Goal: Task Accomplishment & Management: Use online tool/utility

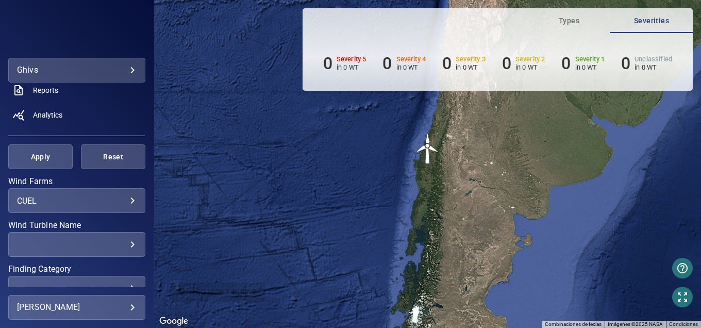
scroll to position [220, 0]
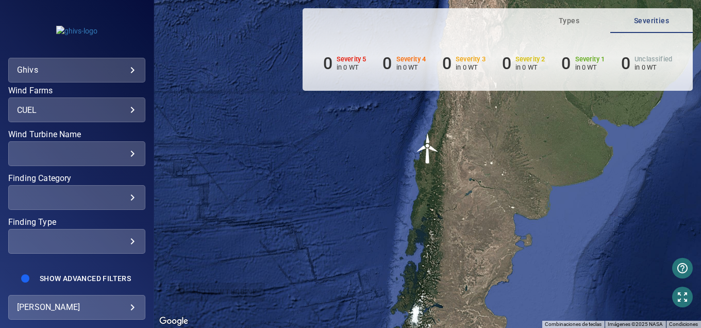
click at [67, 316] on div "**********" at bounding box center [76, 307] width 137 height 25
click at [63, 280] on span "Show Advanced Filters" at bounding box center [85, 278] width 91 height 8
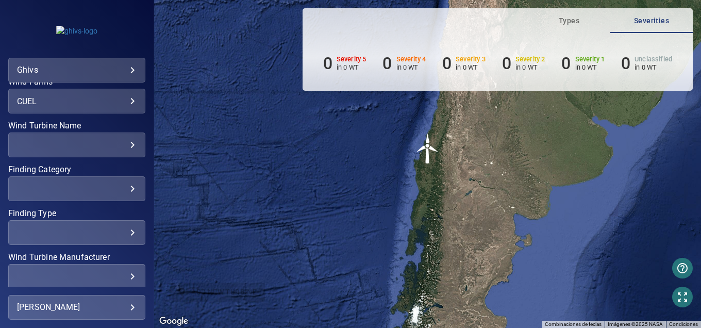
click at [89, 240] on div "​ ​" at bounding box center [76, 232] width 137 height 25
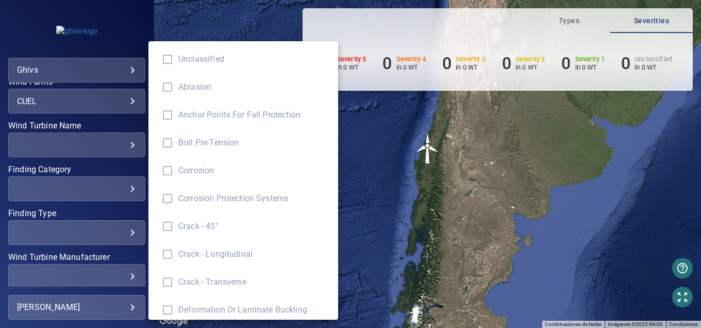
click at [384, 255] on div "Finding Type" at bounding box center [350, 164] width 701 height 328
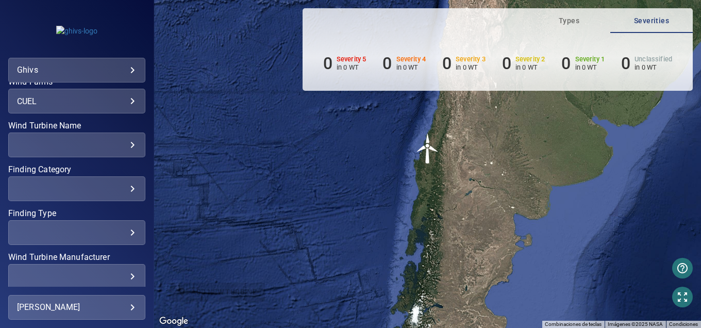
scroll to position [351, 0]
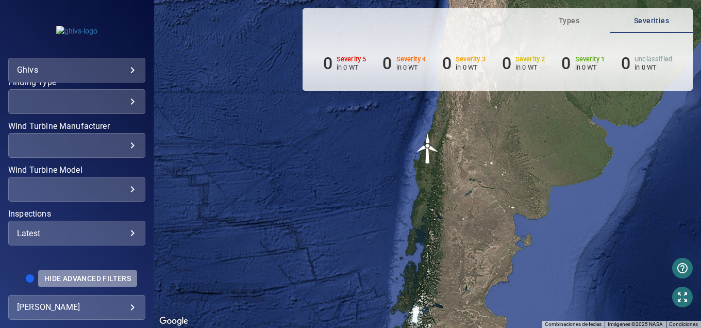
click at [98, 283] on button "Hide Advanced Filters" at bounding box center [87, 278] width 99 height 17
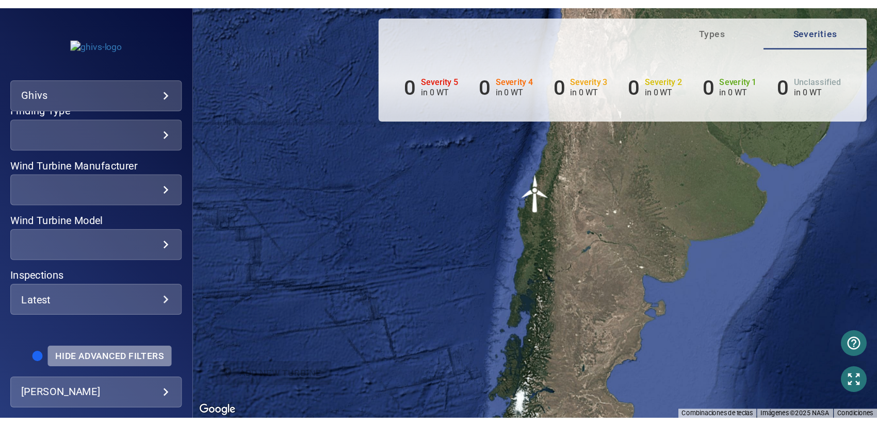
scroll to position [220, 0]
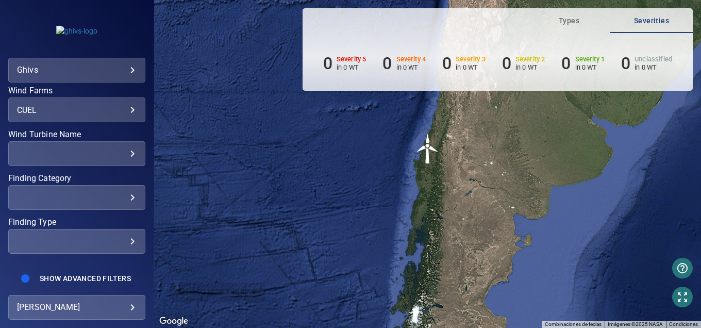
click at [76, 306] on body "**********" at bounding box center [350, 164] width 701 height 328
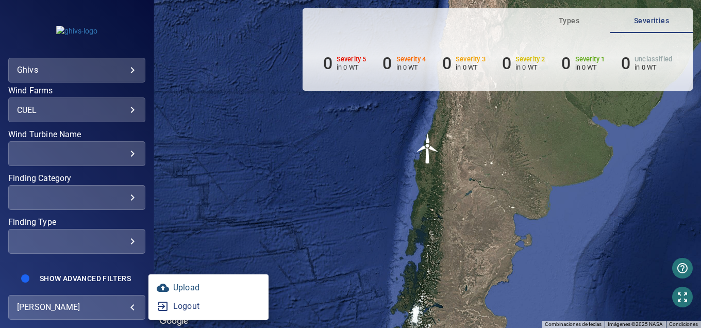
click at [197, 289] on link "Upload" at bounding box center [209, 287] width 120 height 19
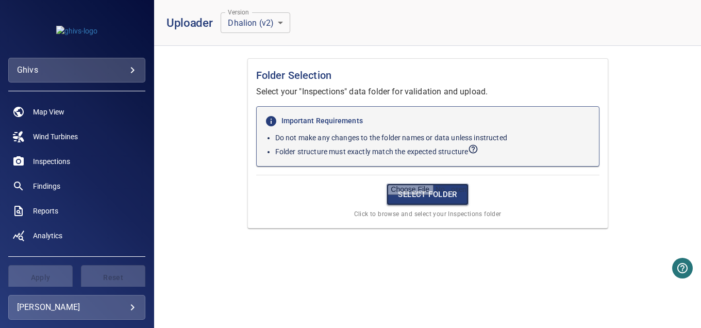
click at [416, 200] on input "file" at bounding box center [428, 195] width 82 height 22
click at [259, 24] on body "**********" at bounding box center [350, 164] width 701 height 328
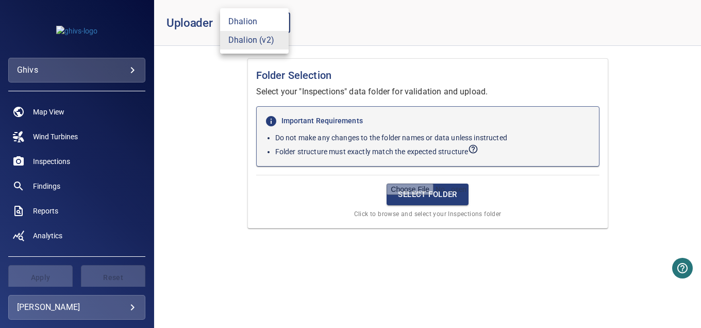
click at [259, 44] on li "Dhalion (v2)" at bounding box center [254, 40] width 69 height 19
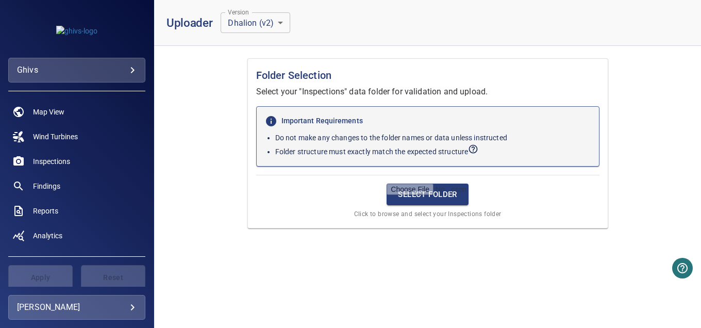
click at [332, 20] on div "Uploader Version Dhalion (v2) * Version" at bounding box center [254, 22] width 174 height 21
click at [406, 187] on input "file" at bounding box center [428, 195] width 82 height 22
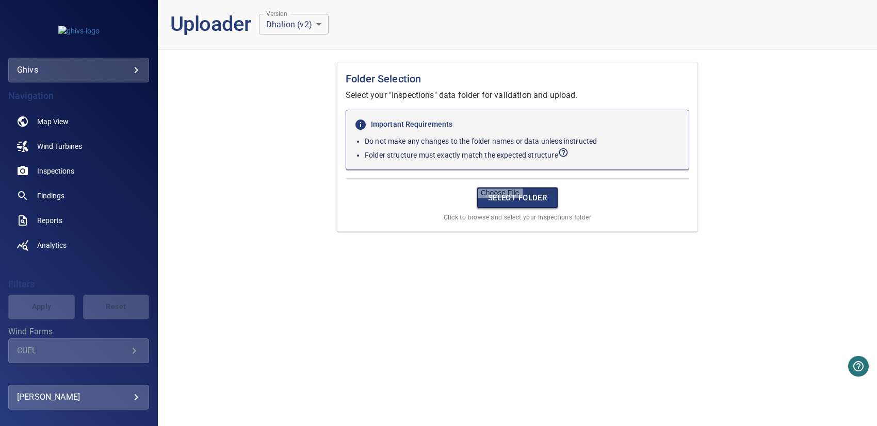
click at [497, 195] on input "file" at bounding box center [517, 198] width 82 height 22
drag, startPoint x: 522, startPoint y: 209, endPoint x: 514, endPoint y: 202, distance: 11.0
click at [522, 209] on div "Select Folder Click to browse and select your Inspections folder" at bounding box center [516, 200] width 343 height 45
click at [514, 202] on input "file" at bounding box center [517, 198] width 82 height 22
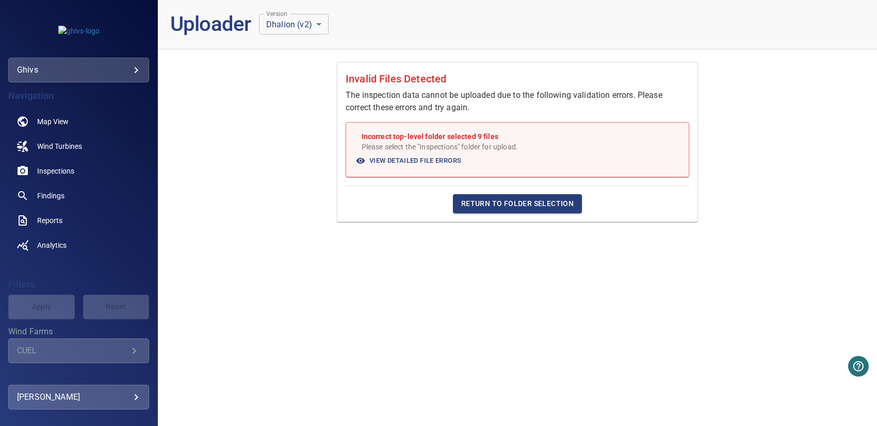
click at [496, 205] on span "Return to Folder Selection" at bounding box center [517, 203] width 112 height 13
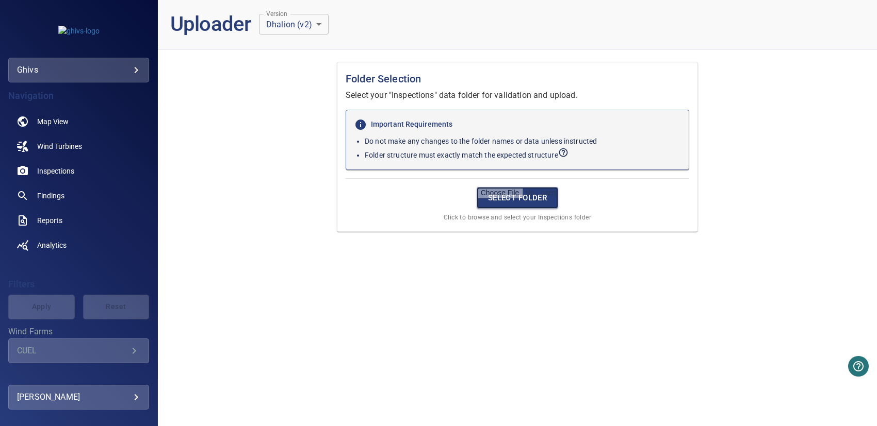
click at [497, 203] on input "file" at bounding box center [517, 198] width 82 height 22
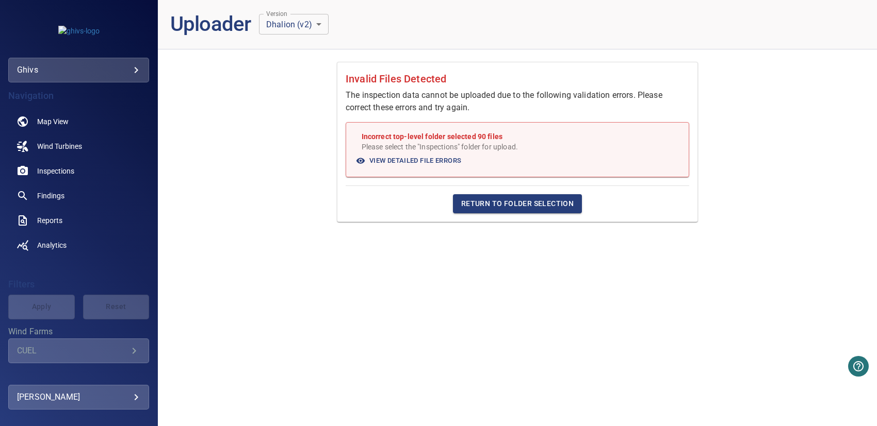
click at [389, 157] on span "View Detailed File Errors" at bounding box center [409, 161] width 104 height 12
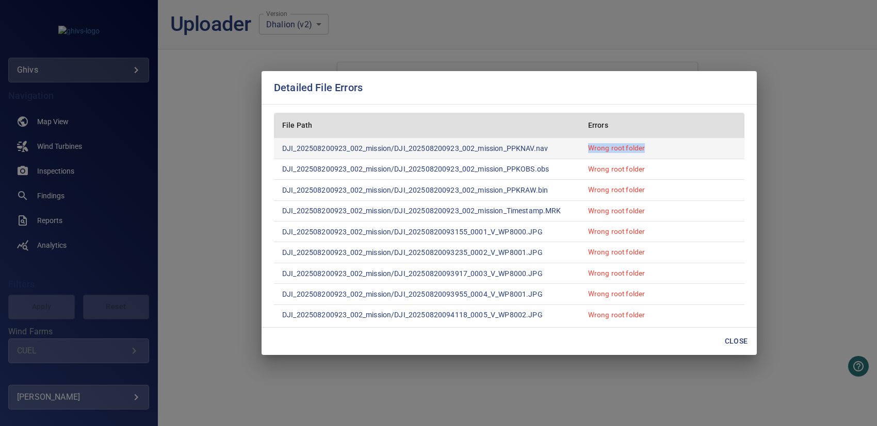
drag, startPoint x: 640, startPoint y: 148, endPoint x: 582, endPoint y: 149, distance: 58.3
click at [582, 149] on td "Wrong root folder" at bounding box center [662, 148] width 164 height 21
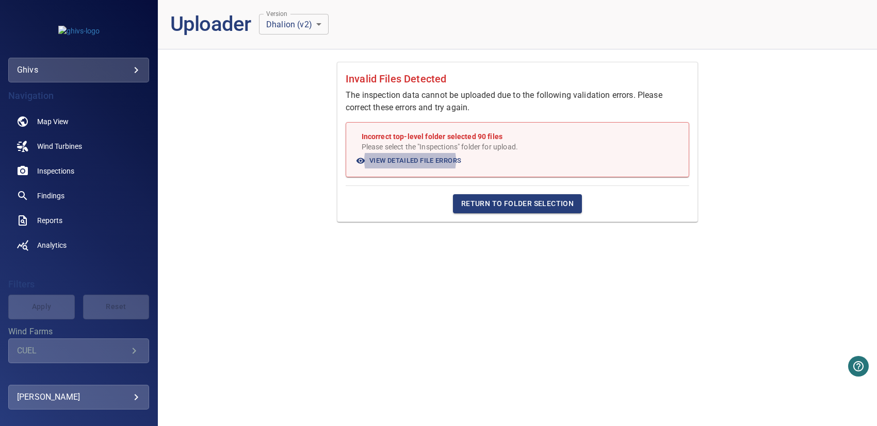
click at [489, 202] on span "Return to Folder Selection" at bounding box center [517, 203] width 112 height 13
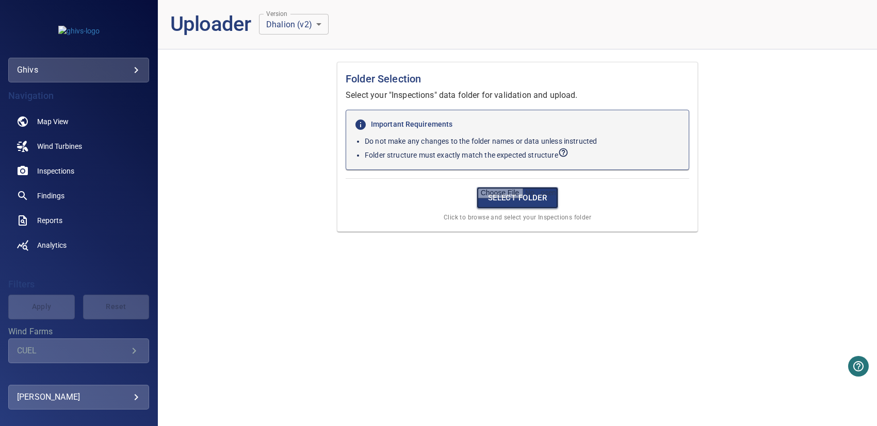
click at [514, 200] on input "file" at bounding box center [517, 198] width 82 height 22
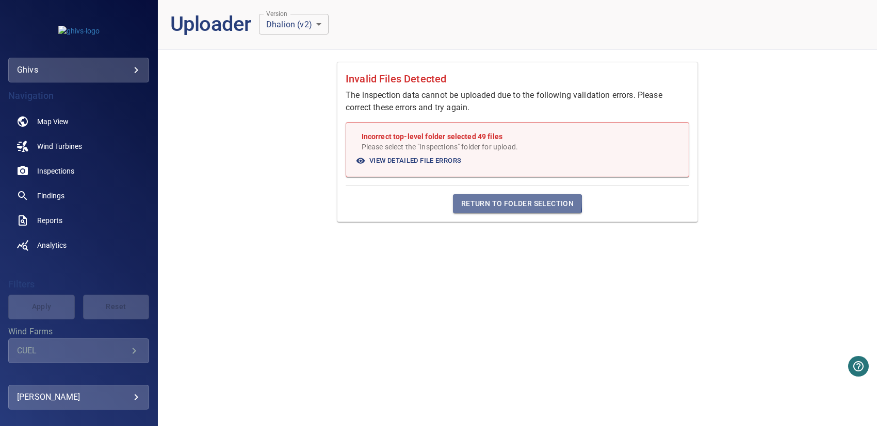
click at [488, 201] on span "Return to Folder Selection" at bounding box center [517, 203] width 112 height 13
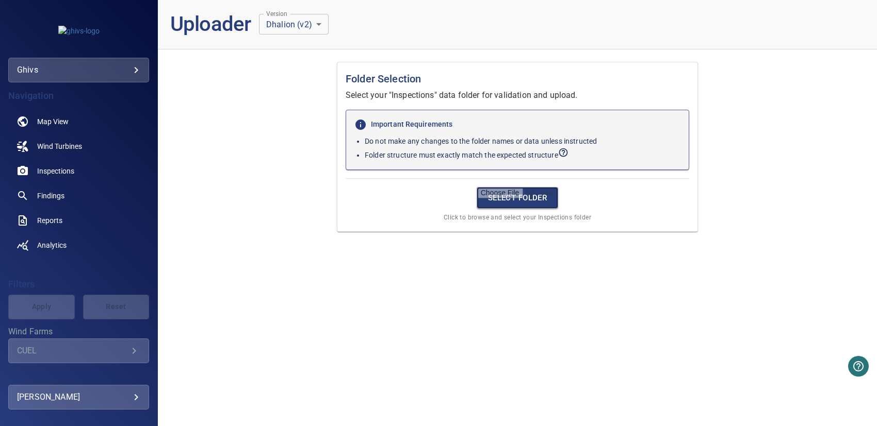
click at [488, 201] on input "file" at bounding box center [517, 198] width 82 height 22
click at [311, 26] on body "**********" at bounding box center [438, 213] width 877 height 426
click at [294, 19] on li "Dhalion" at bounding box center [293, 21] width 69 height 19
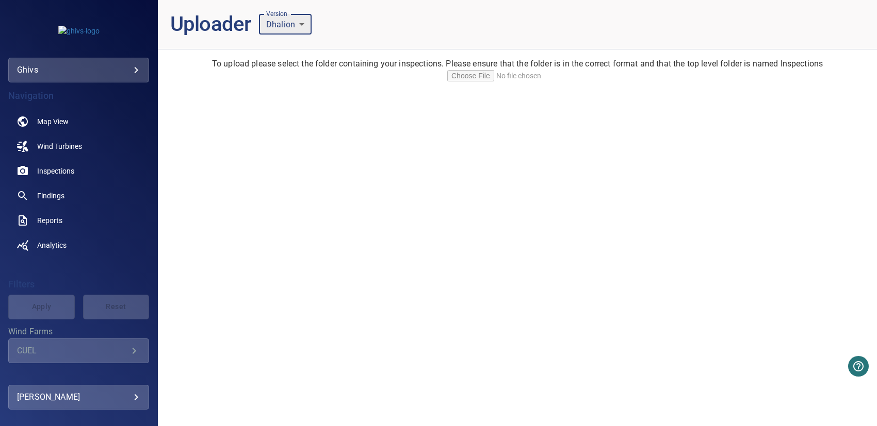
type input "*"
click at [458, 74] on input "file" at bounding box center [517, 75] width 140 height 11
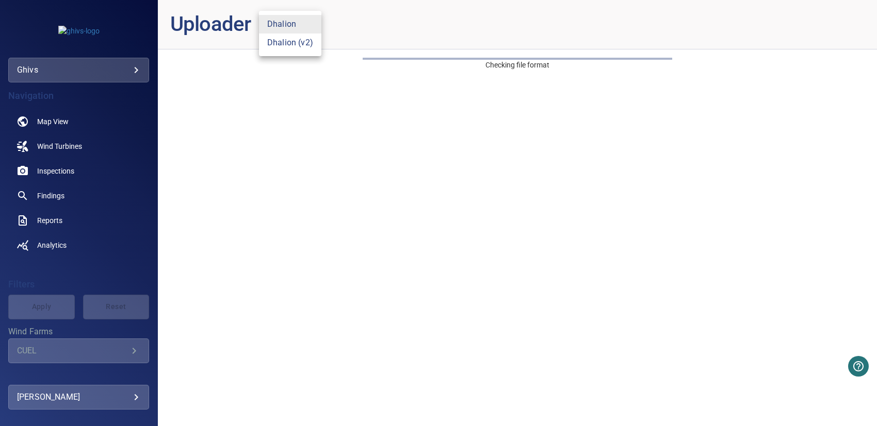
click at [302, 26] on body "**********" at bounding box center [438, 213] width 877 height 426
